Goal: Information Seeking & Learning: Learn about a topic

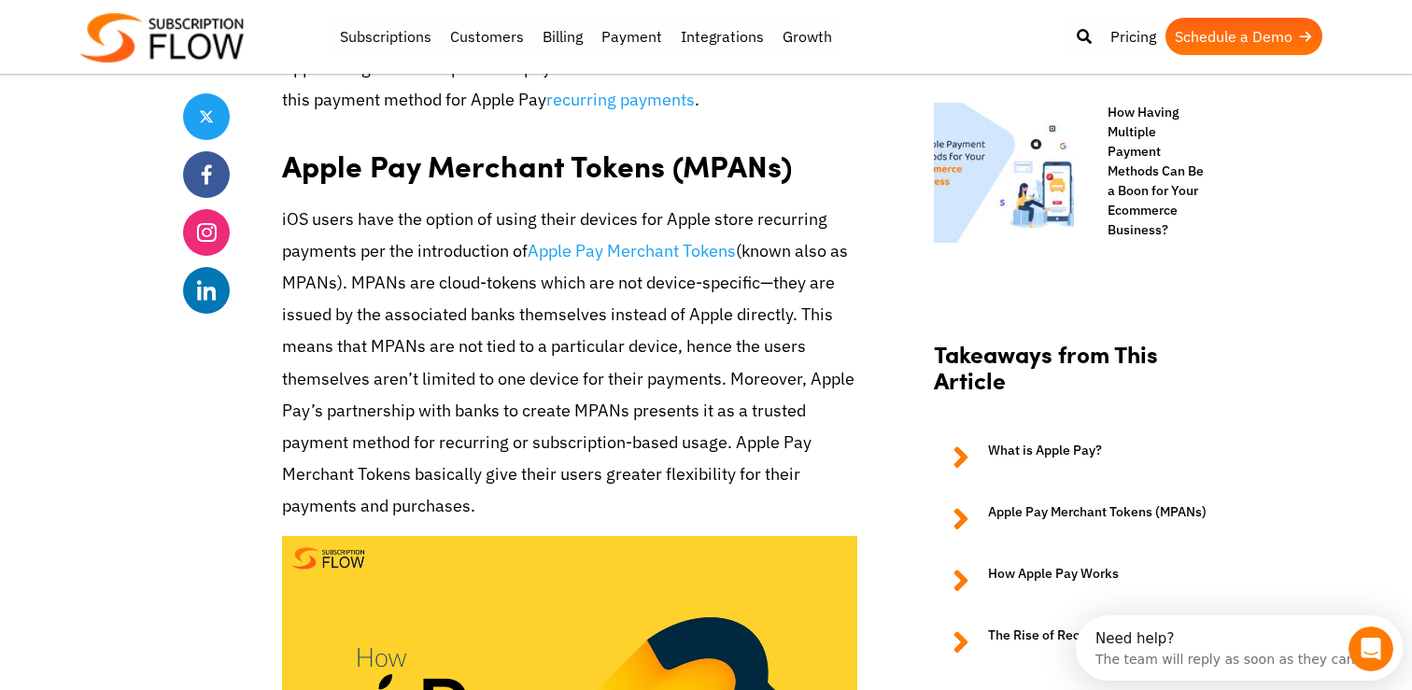
scroll to position [1611, 0]
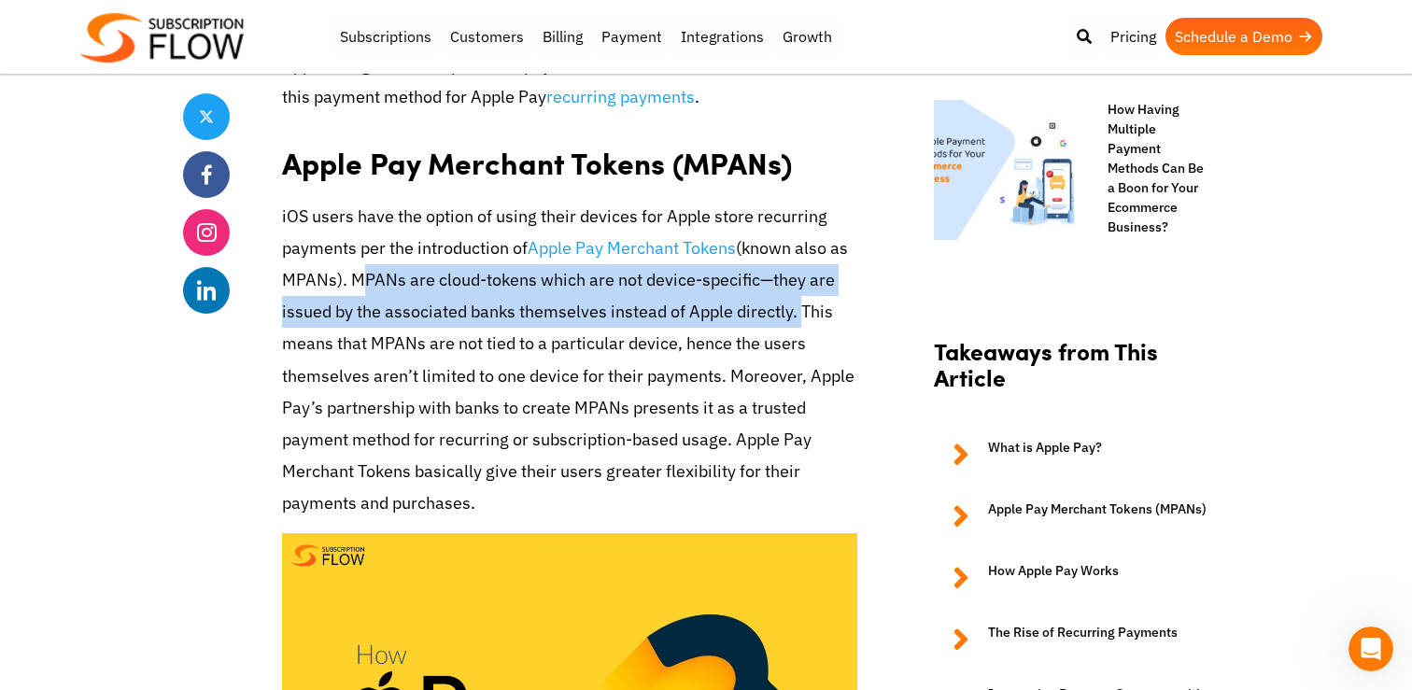
drag, startPoint x: 795, startPoint y: 309, endPoint x: 356, endPoint y: 283, distance: 440.5
click at [356, 283] on p "iOS users have the option of using their devices for Apple store recurring paym…" at bounding box center [569, 360] width 575 height 319
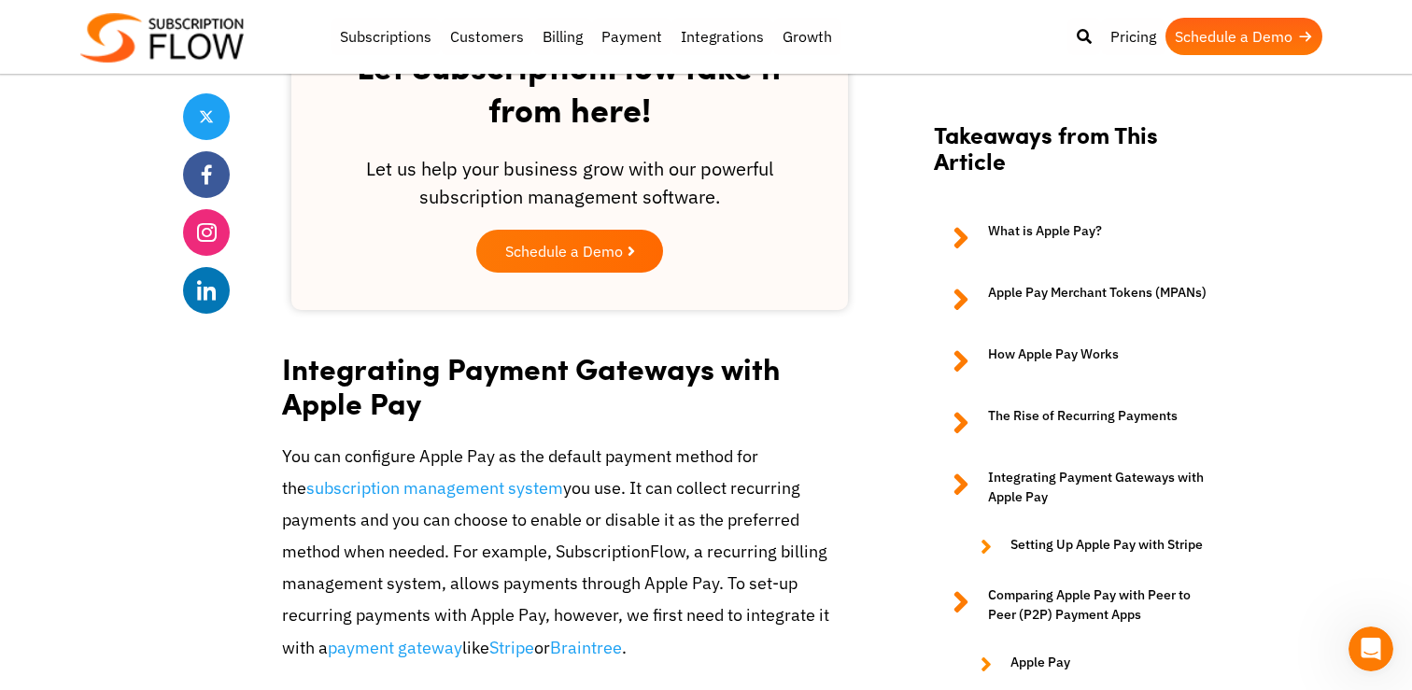
scroll to position [4569, 0]
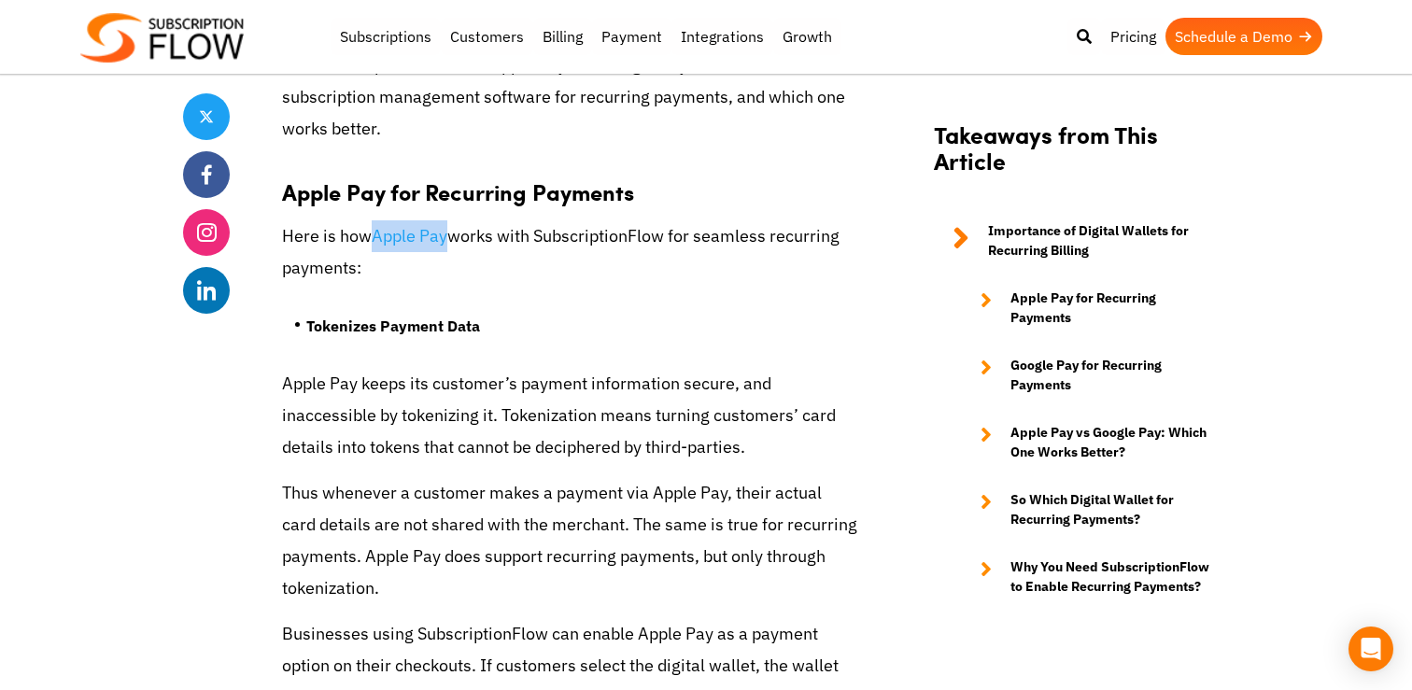
scroll to position [3080, 0]
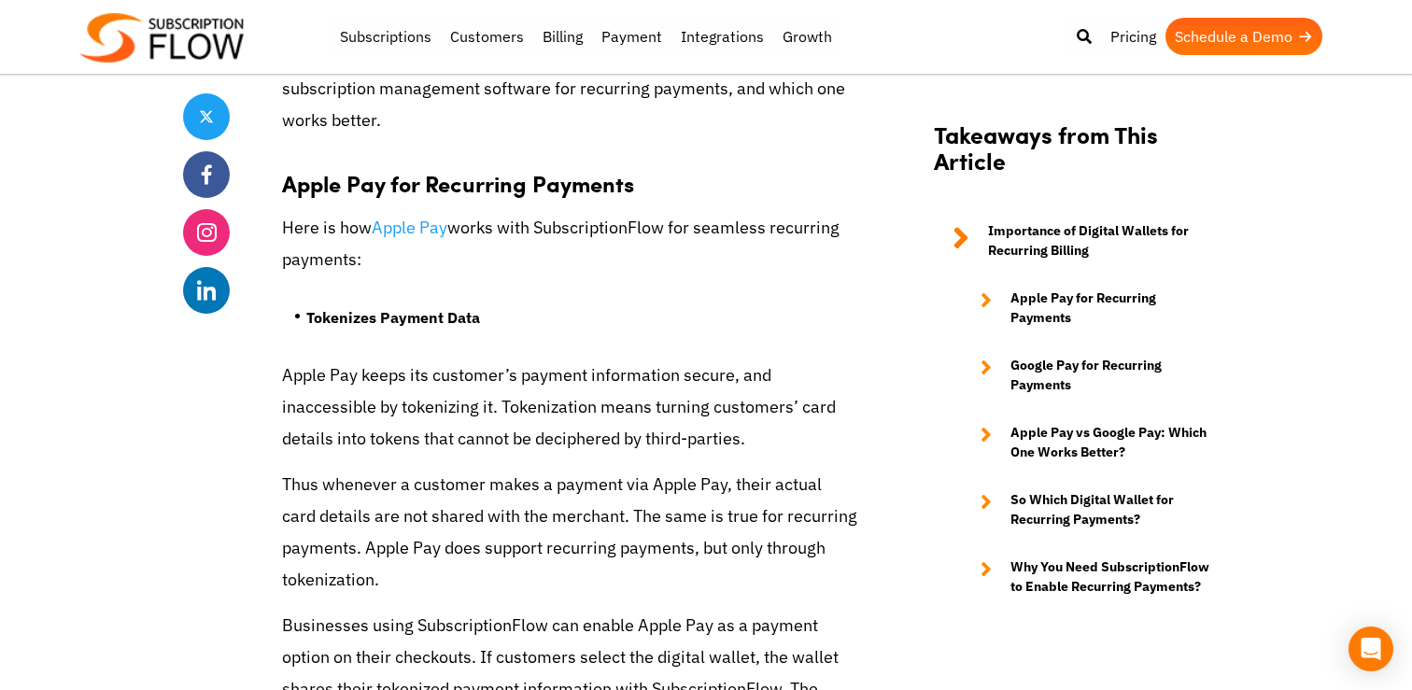
click at [777, 351] on ul "Tokenizes Payment Data" at bounding box center [569, 324] width 575 height 70
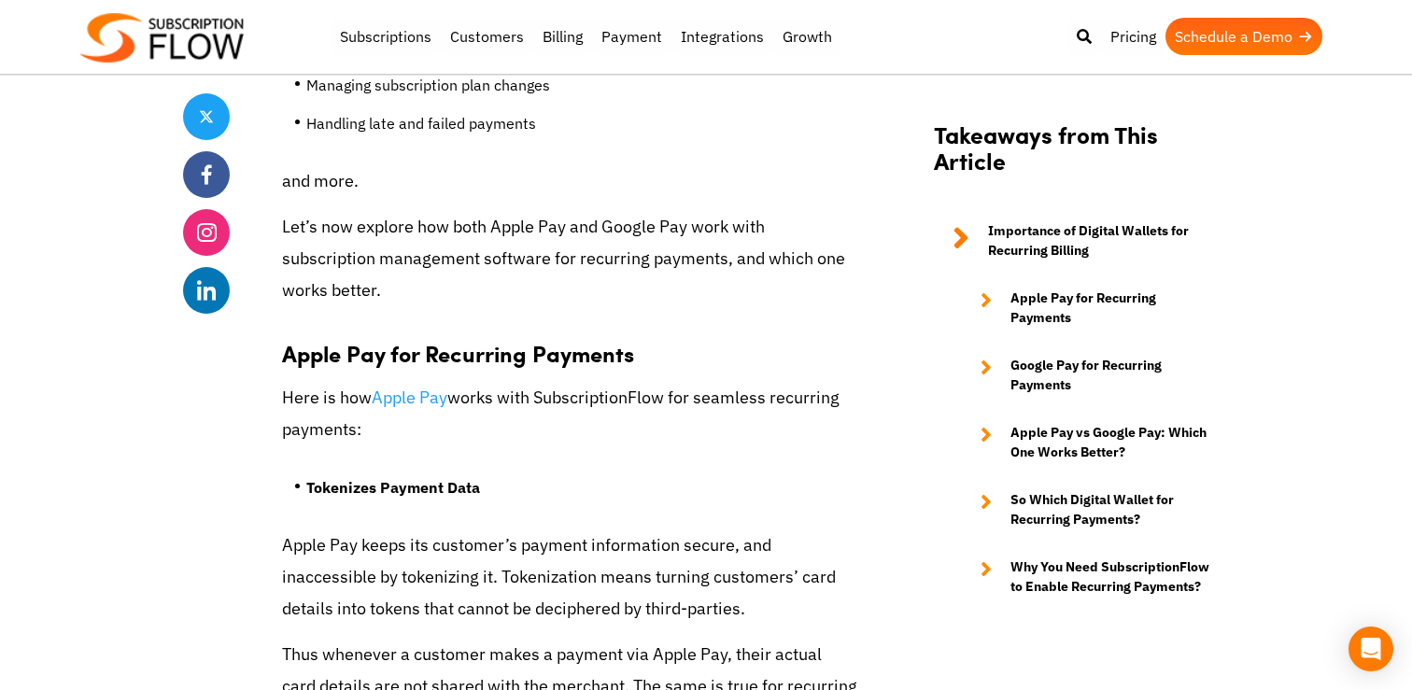
scroll to position [2906, 0]
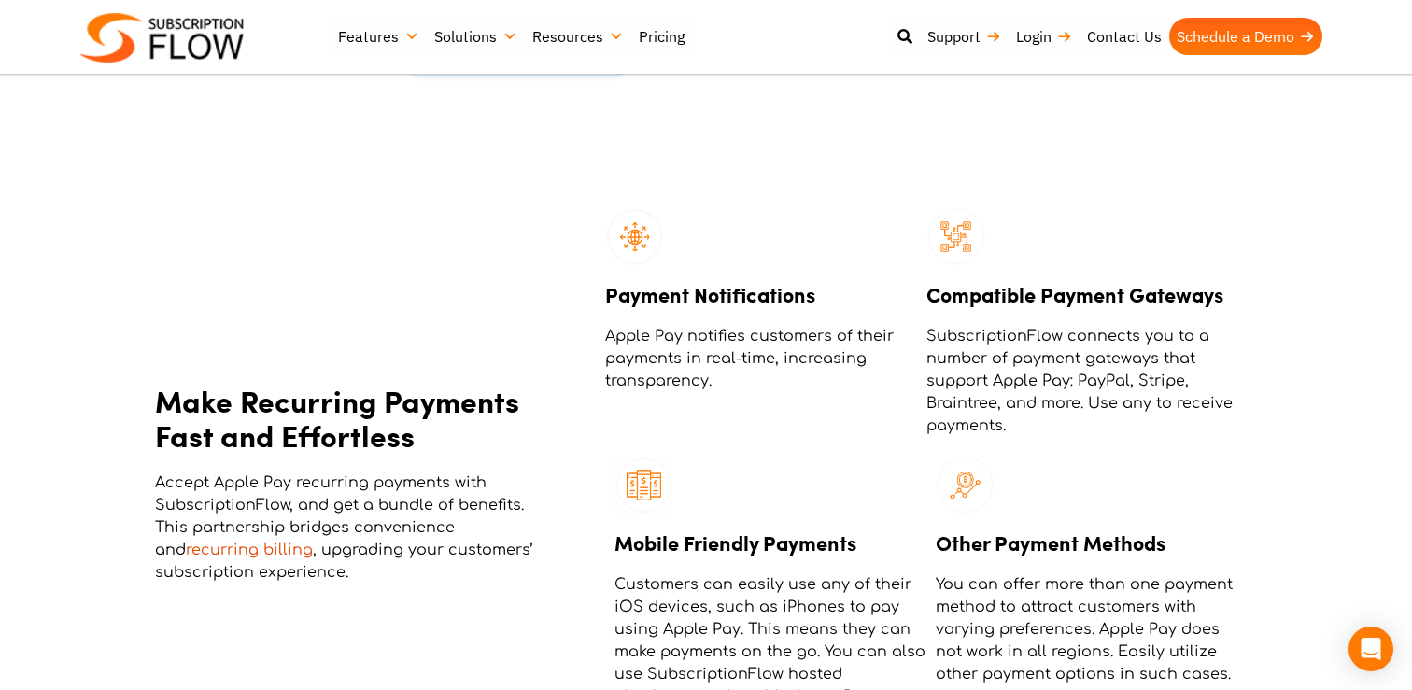
scroll to position [1581, 0]
